Goal: Find specific page/section: Find specific page/section

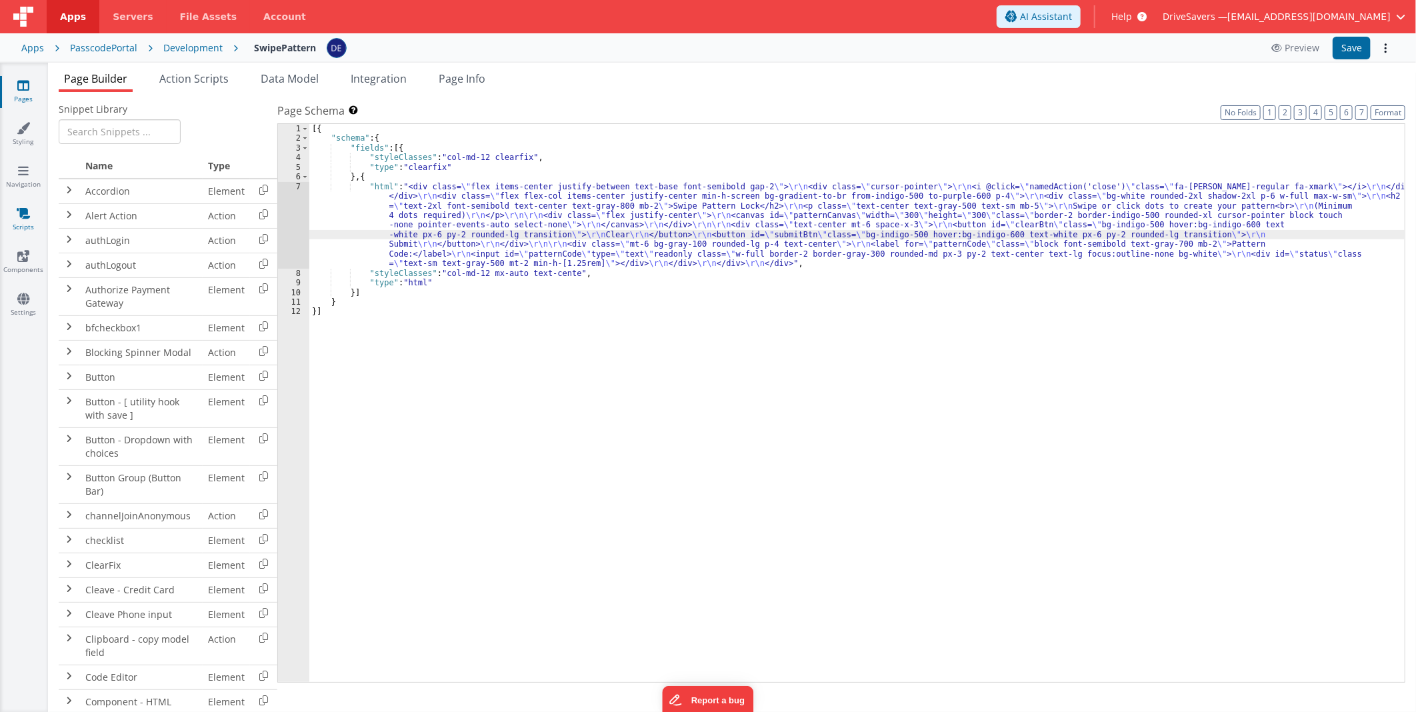
click at [29, 215] on icon at bounding box center [23, 213] width 13 height 13
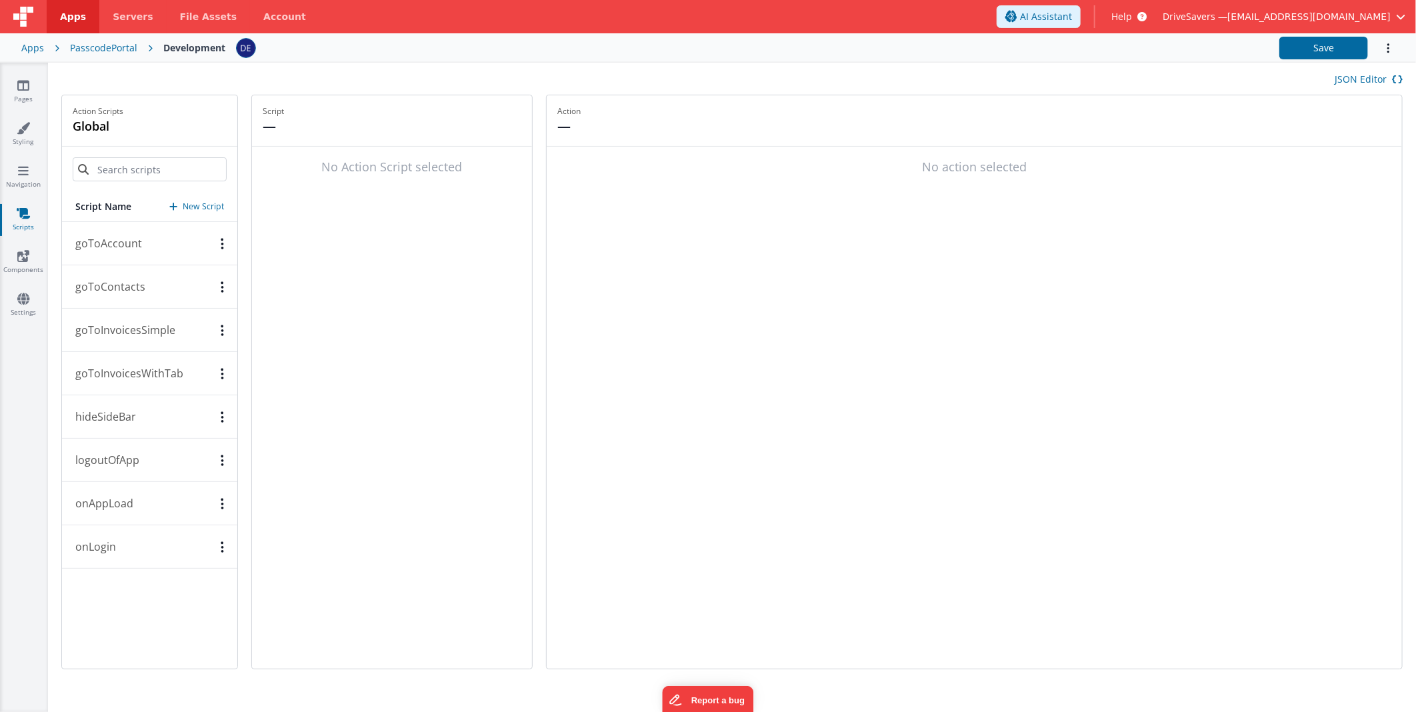
click at [132, 248] on p "goToAccount" at bounding box center [104, 243] width 75 height 16
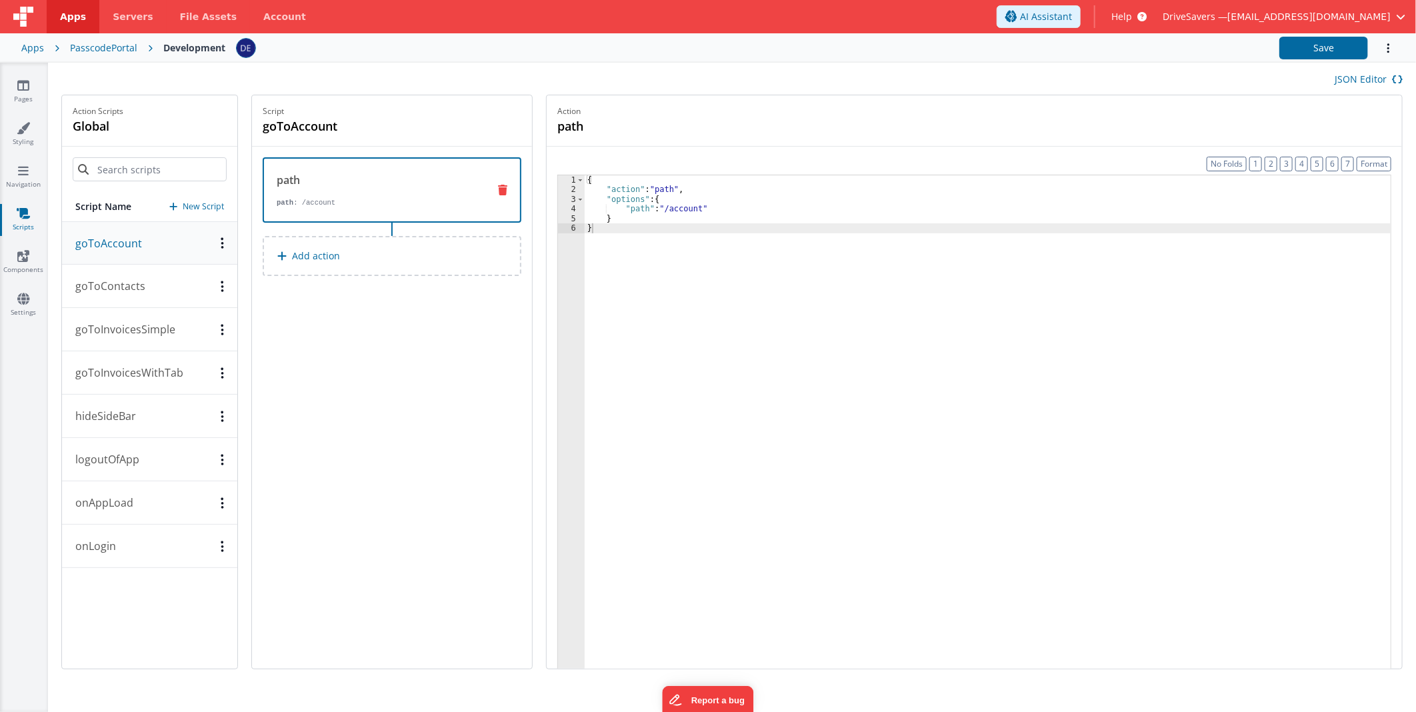
click at [129, 375] on p "goToInvoicesWithTab" at bounding box center [125, 373] width 116 height 16
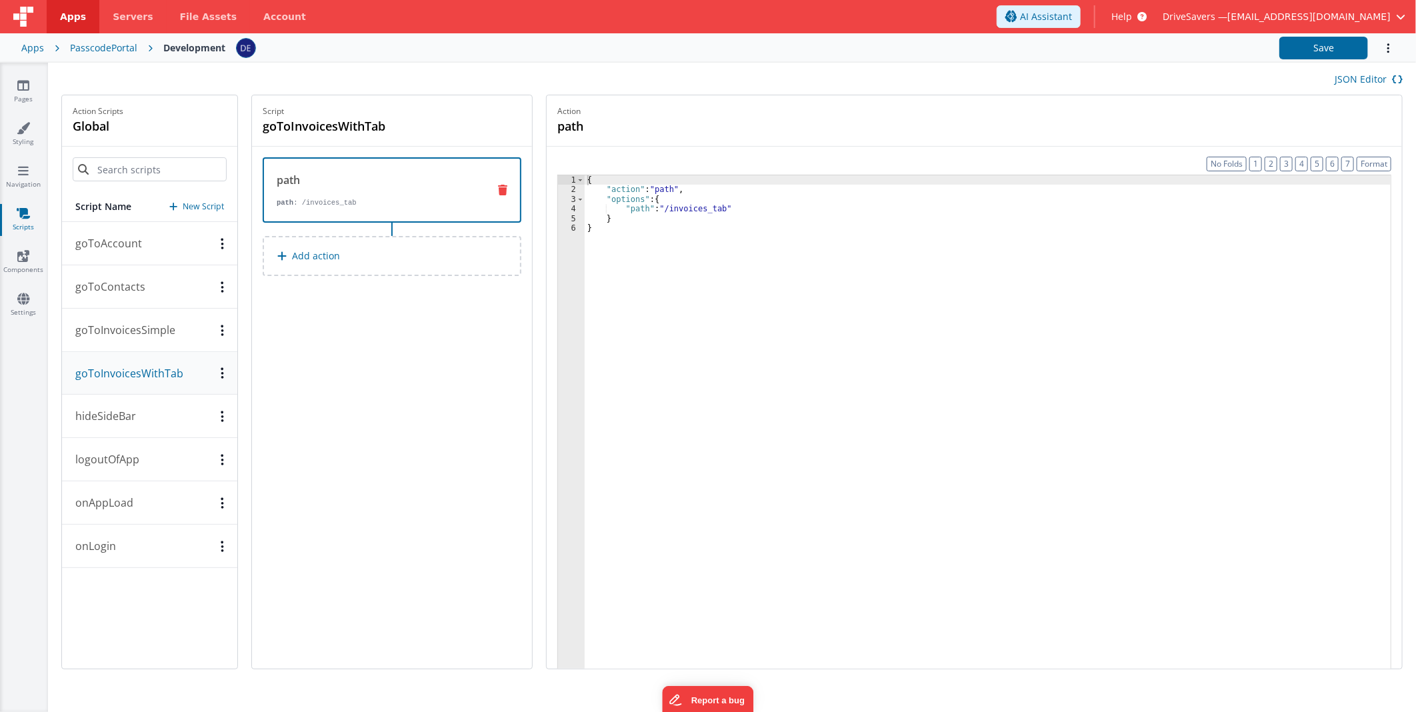
click at [129, 375] on p "goToInvoicesWithTab" at bounding box center [125, 373] width 116 height 16
click at [118, 419] on p "hideSideBar" at bounding box center [101, 416] width 69 height 16
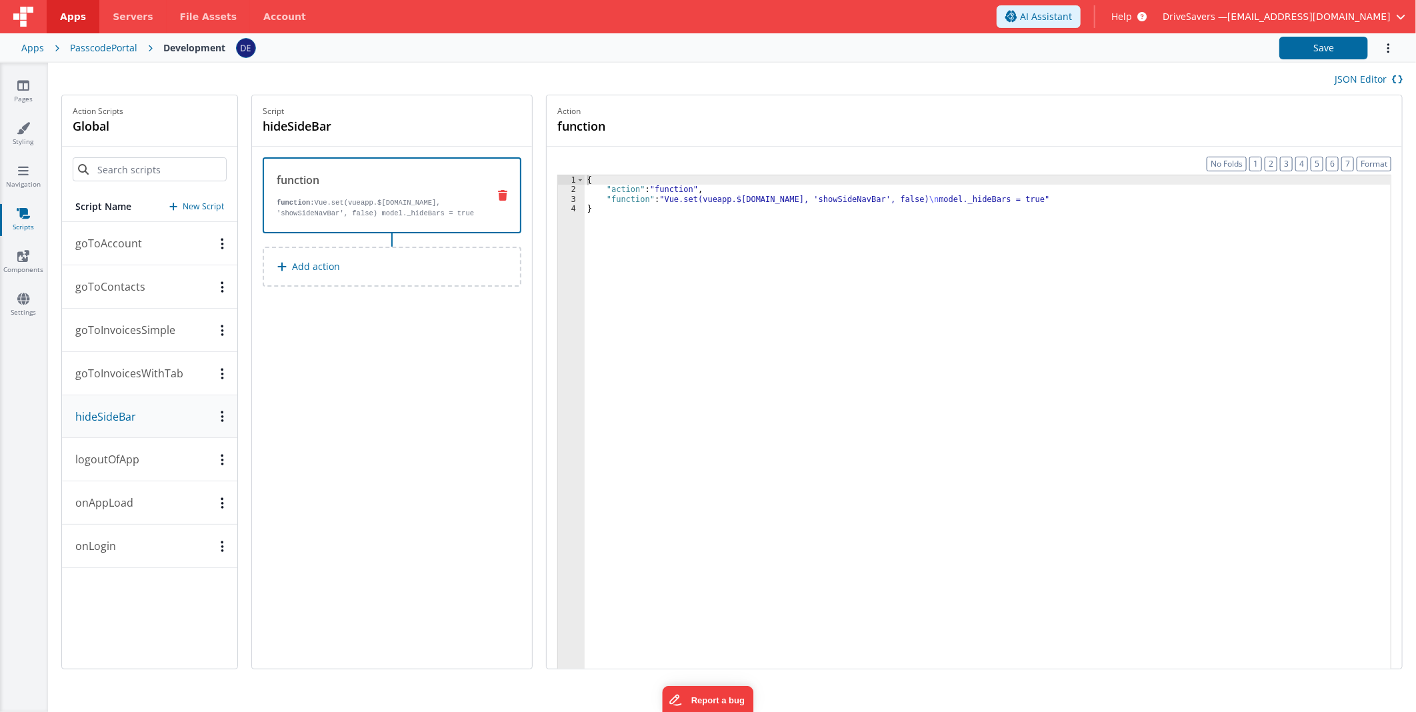
click at [118, 419] on p "hideSideBar" at bounding box center [101, 417] width 69 height 16
click at [117, 452] on p "logoutOfApp" at bounding box center [103, 459] width 72 height 16
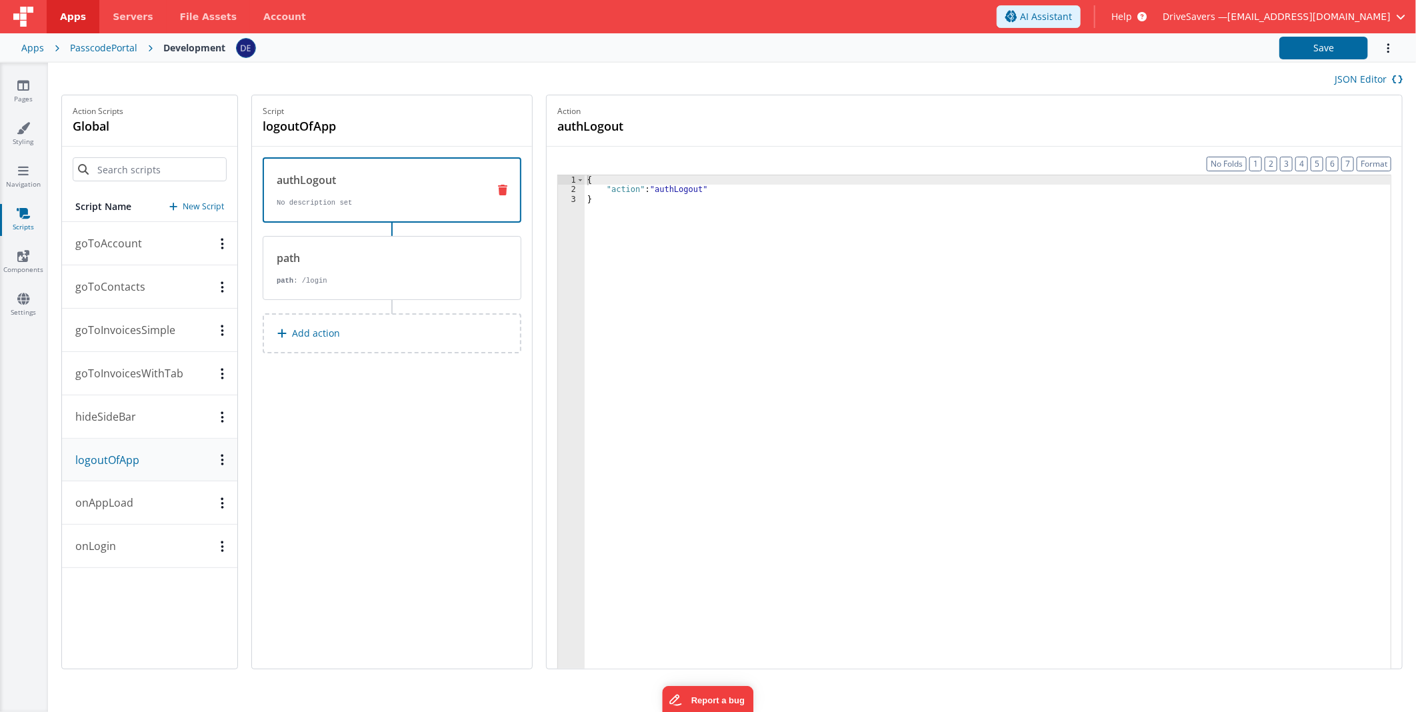
click at [117, 452] on p "logoutOfApp" at bounding box center [103, 460] width 72 height 16
click at [109, 513] on button "onAppLoad" at bounding box center [149, 502] width 175 height 43
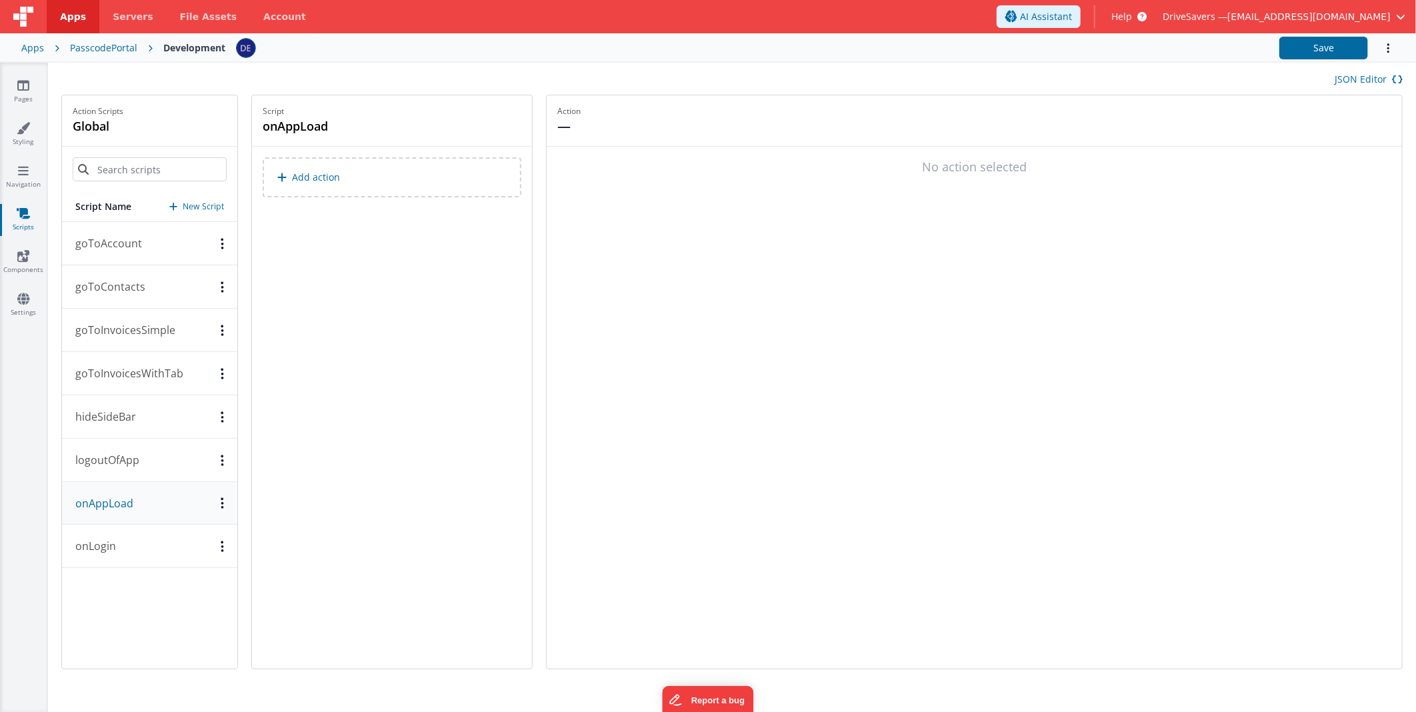
click at [109, 513] on button "onAppLoad" at bounding box center [149, 503] width 175 height 43
click at [107, 535] on button "onLogin" at bounding box center [149, 546] width 175 height 43
click at [27, 227] on link "Scripts" at bounding box center [23, 220] width 48 height 27
click at [9, 269] on link "Components" at bounding box center [23, 262] width 48 height 27
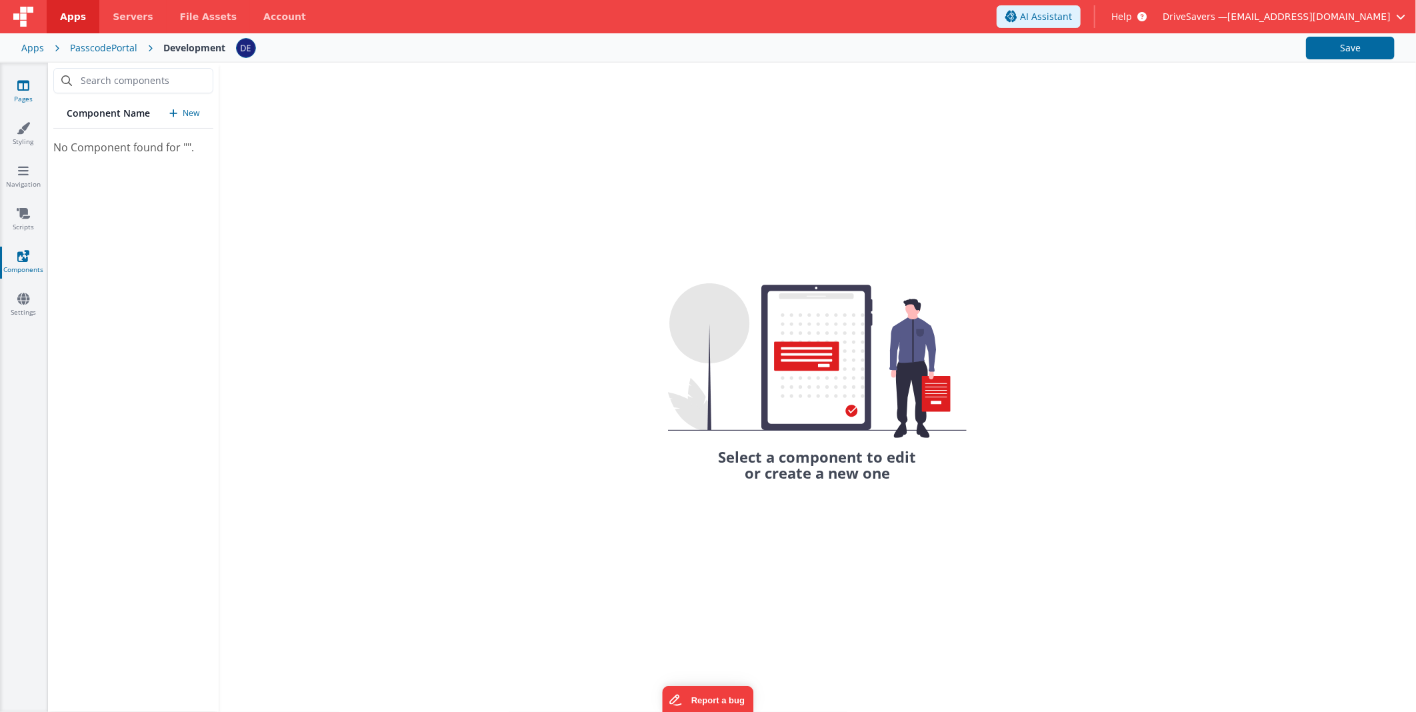
click at [39, 92] on link "Pages" at bounding box center [23, 92] width 48 height 27
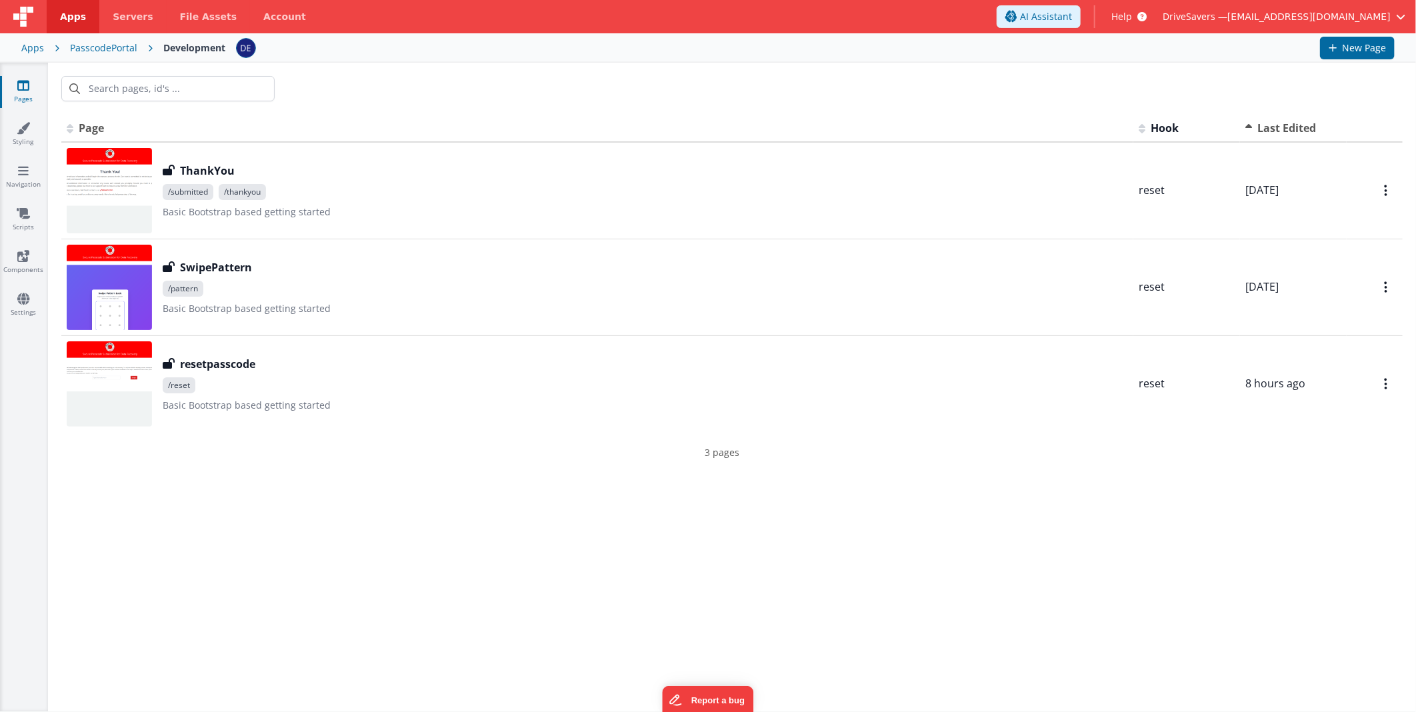
click at [38, 92] on link "Pages" at bounding box center [23, 92] width 48 height 27
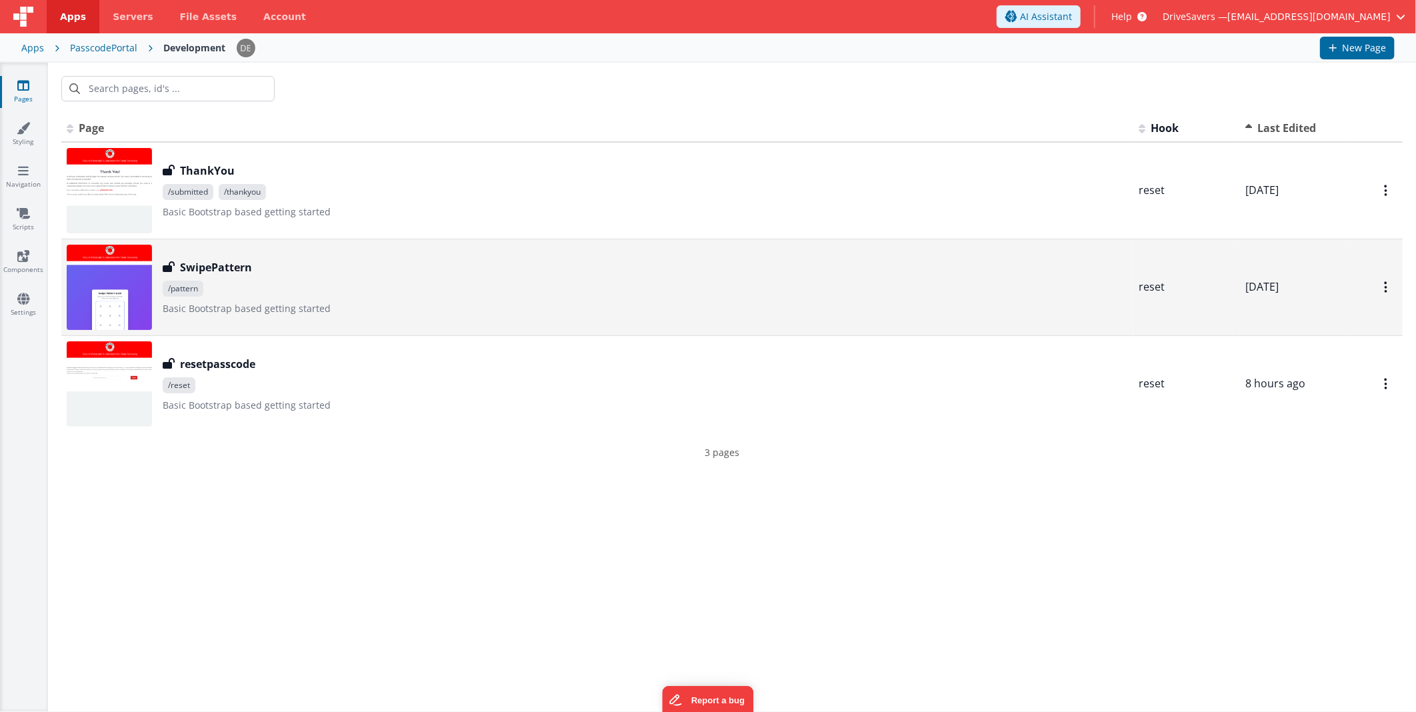
click at [229, 295] on span "/pattern" at bounding box center [645, 289] width 965 height 16
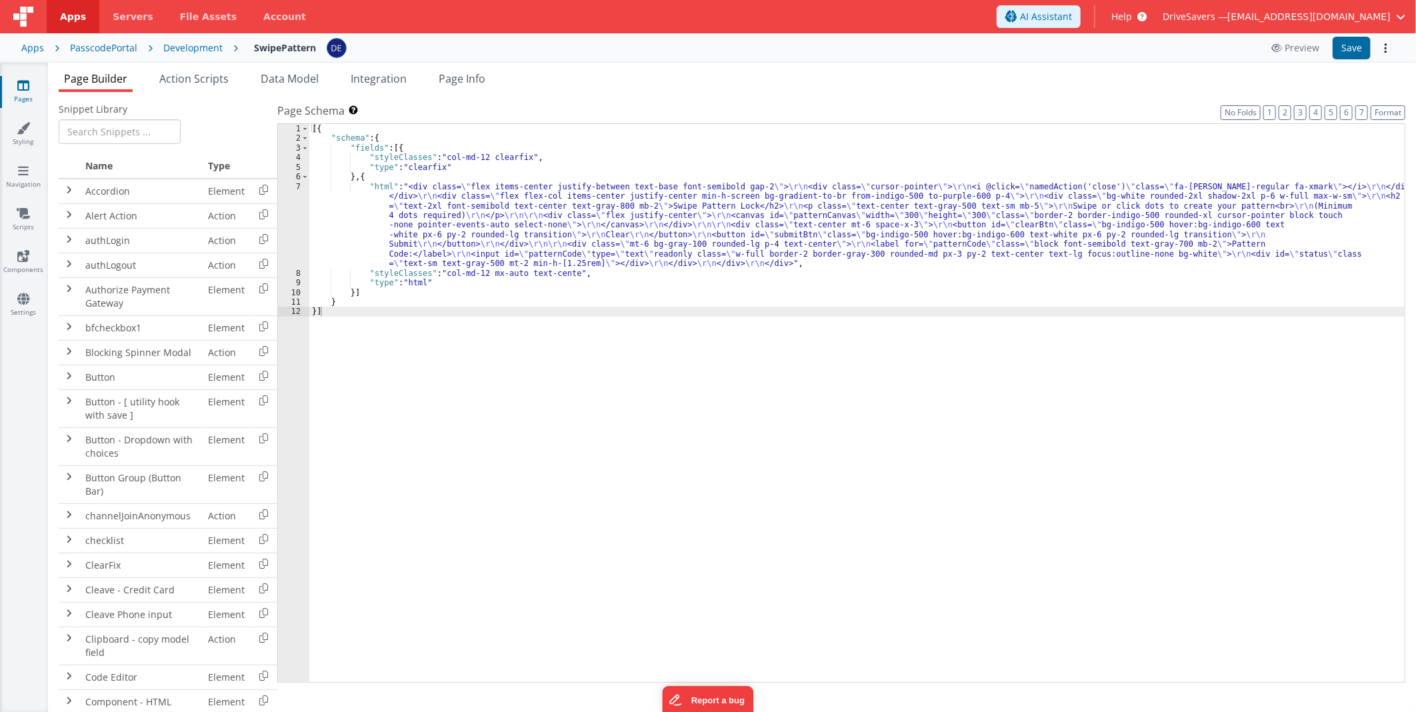
click at [850, 107] on label "Page Schema Shortcuts: Find: command-f Fold: command-option-L Unfold: command-o…" at bounding box center [841, 111] width 1128 height 16
